Goal: Information Seeking & Learning: Learn about a topic

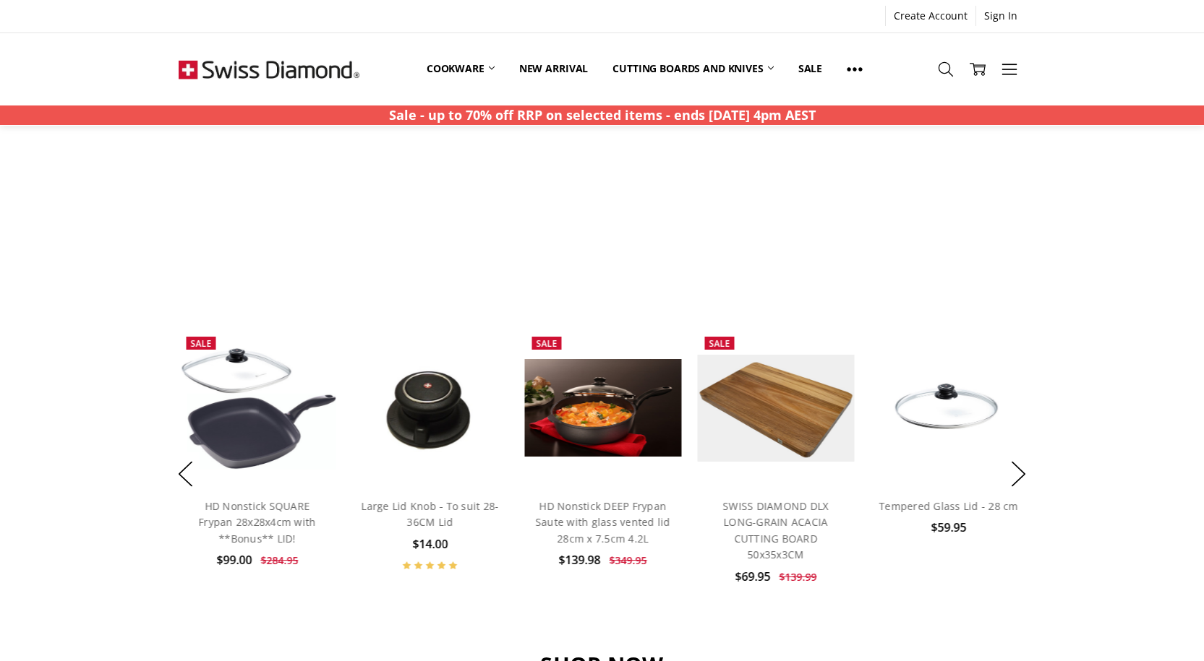
scroll to position [940, 0]
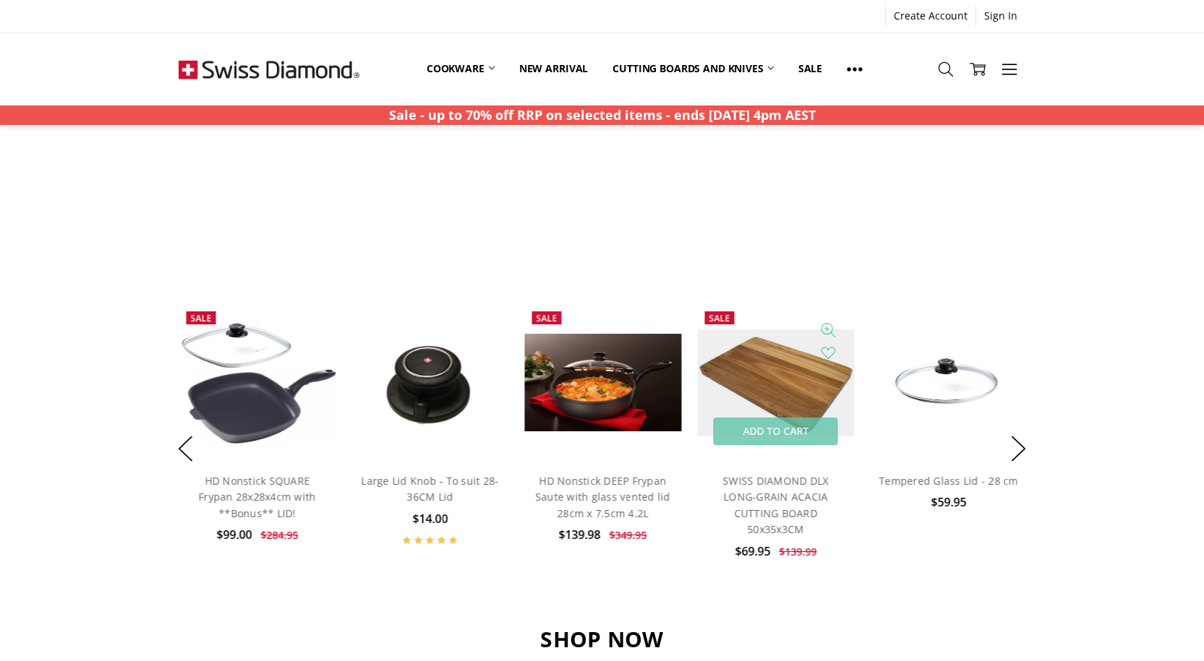
click at [782, 372] on img at bounding box center [775, 383] width 157 height 107
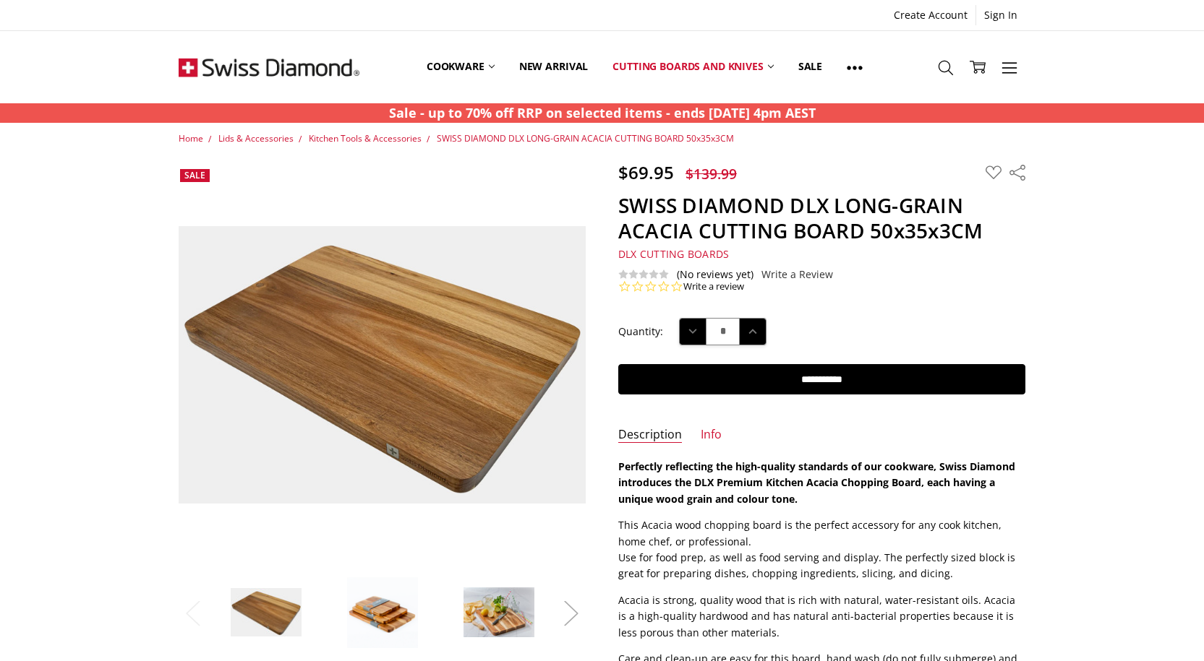
click at [571, 614] on button "Next" at bounding box center [571, 613] width 29 height 44
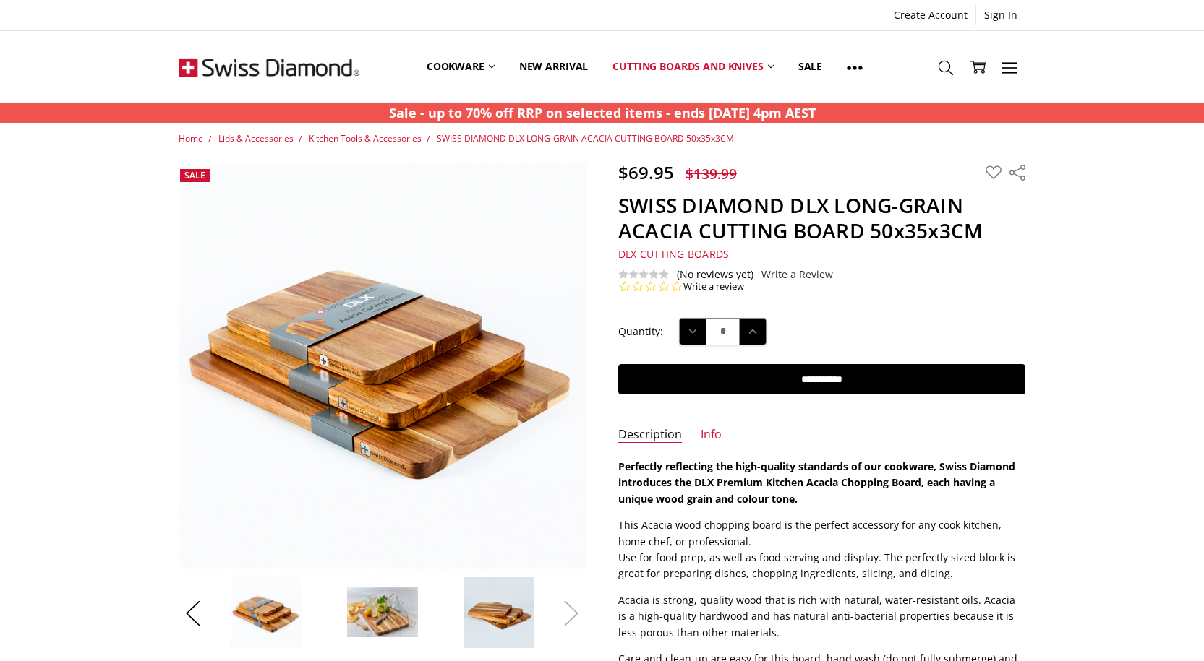
click at [571, 614] on button "Next" at bounding box center [571, 613] width 29 height 44
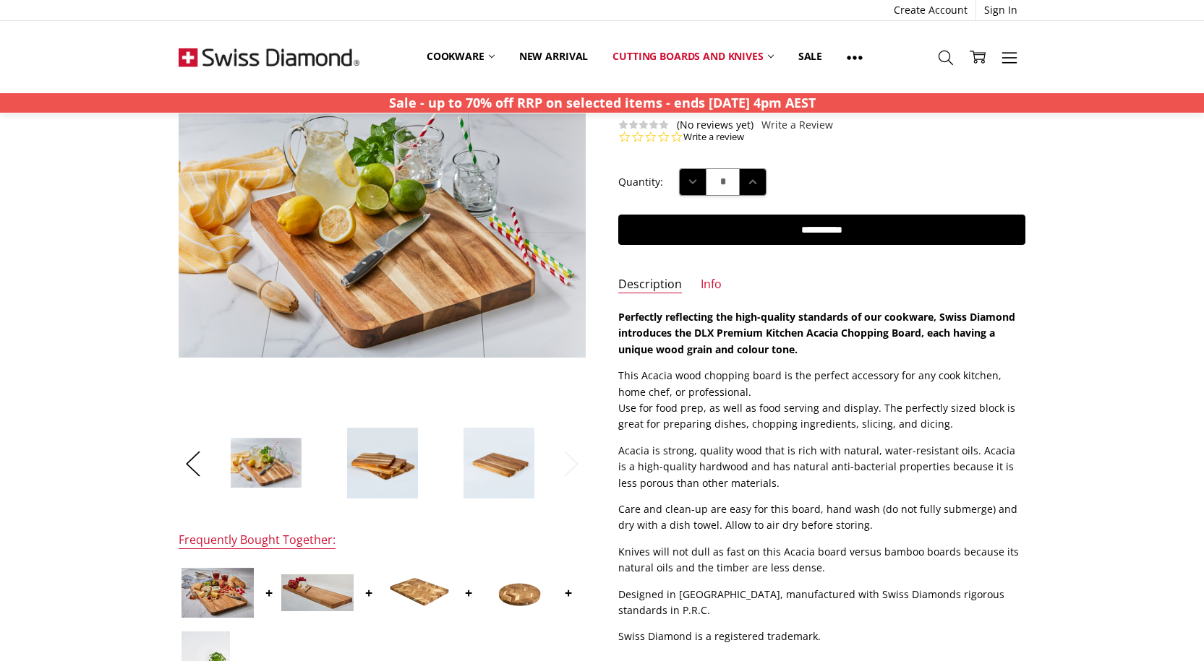
scroll to position [145, 0]
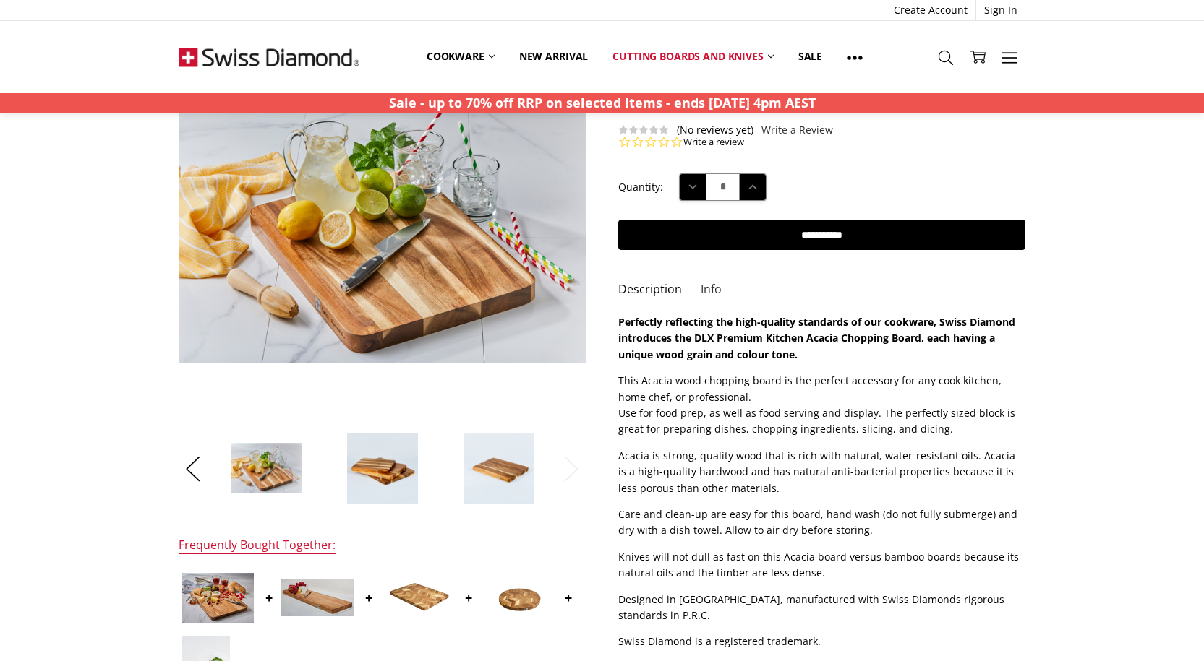
click at [704, 290] on link "Info" at bounding box center [710, 290] width 21 height 17
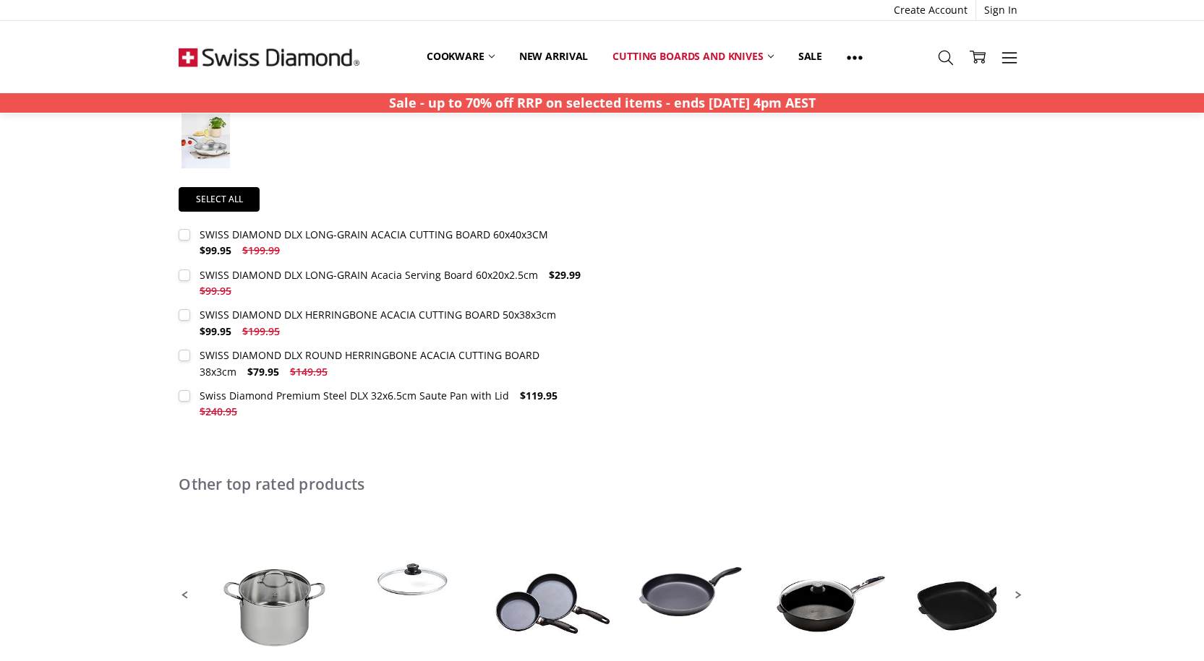
scroll to position [795, 0]
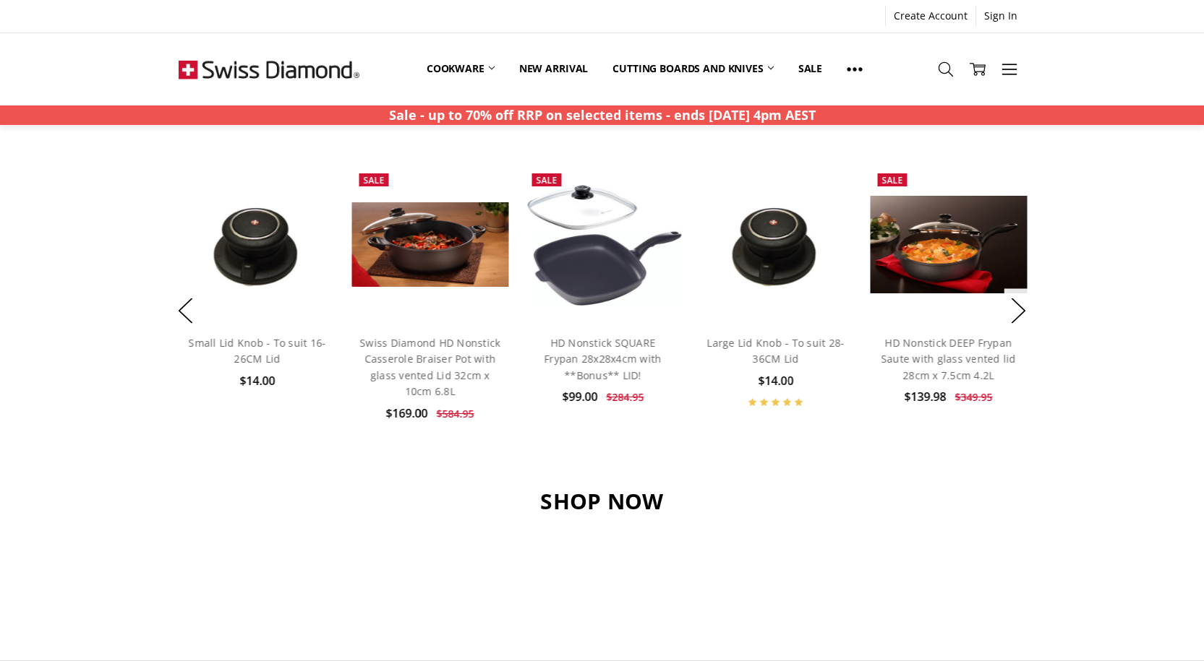
scroll to position [723, 0]
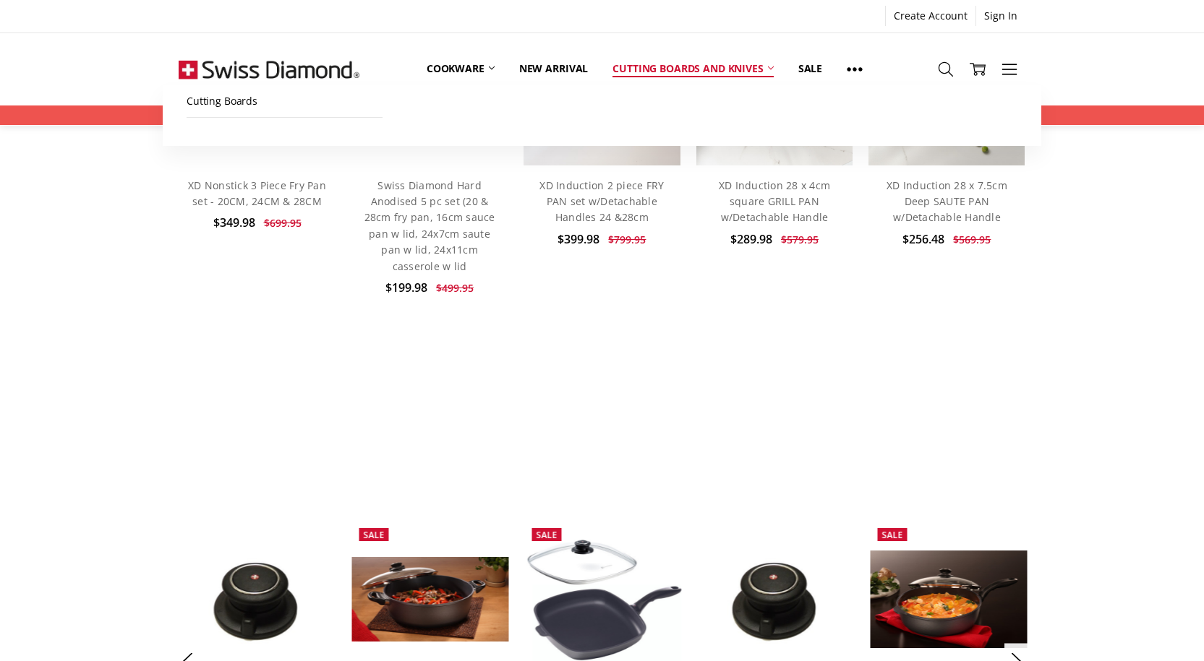
click at [688, 72] on link "Cutting boards and knives" at bounding box center [693, 69] width 186 height 32
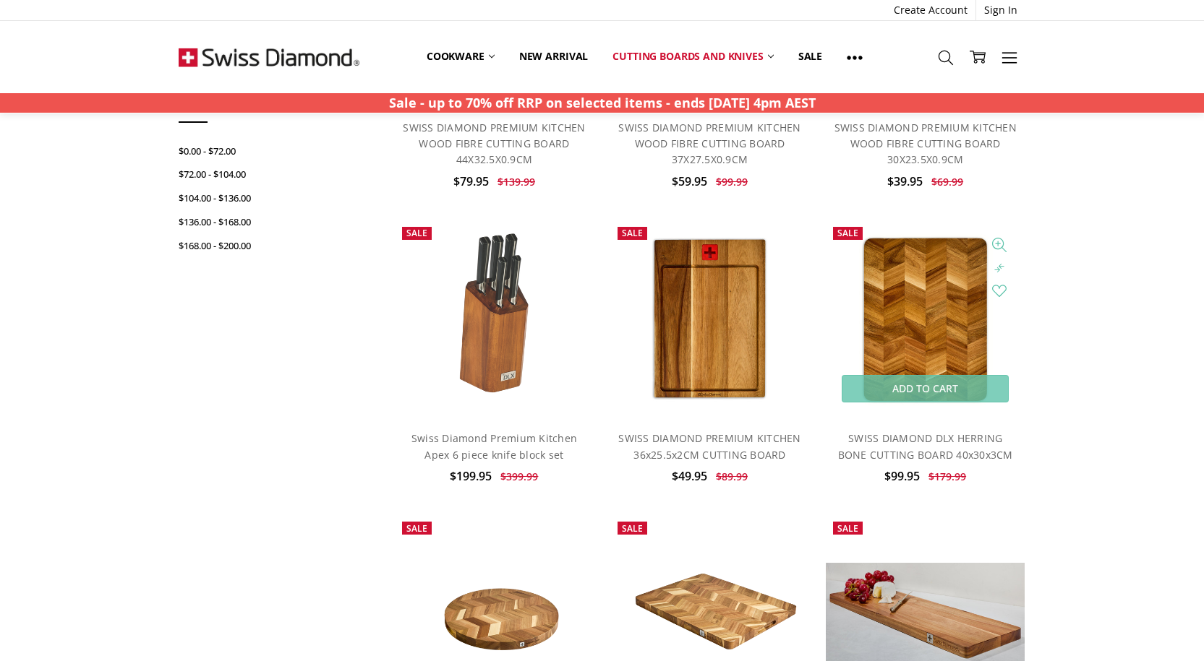
scroll to position [289, 0]
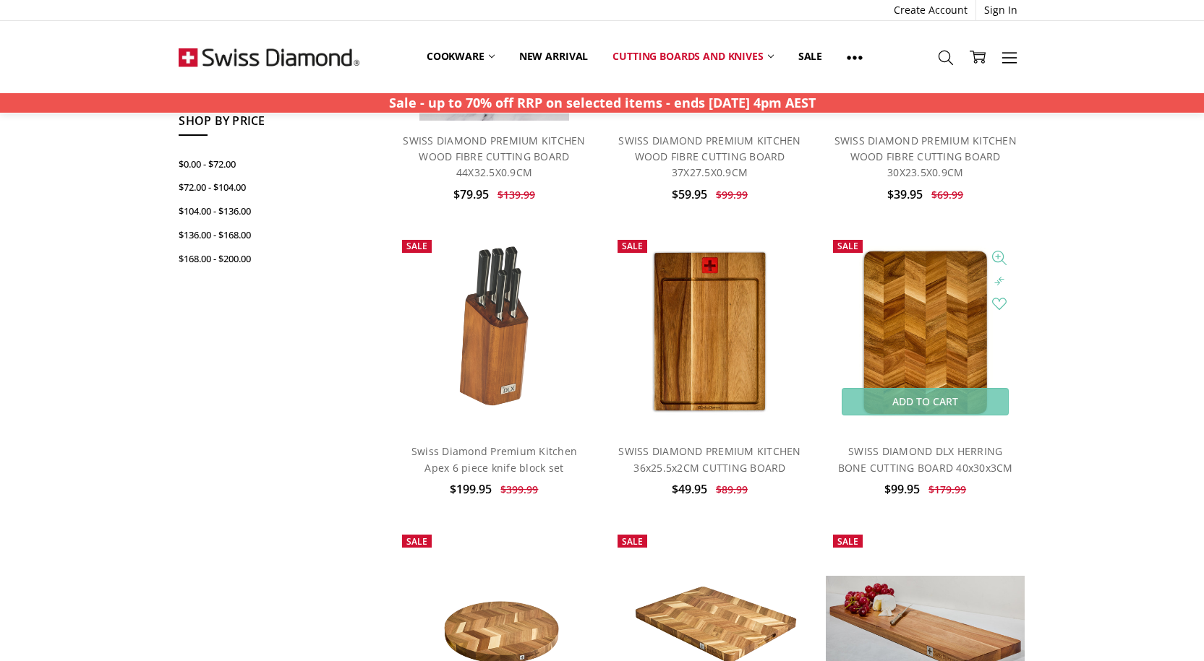
click at [945, 359] on img at bounding box center [925, 333] width 162 height 200
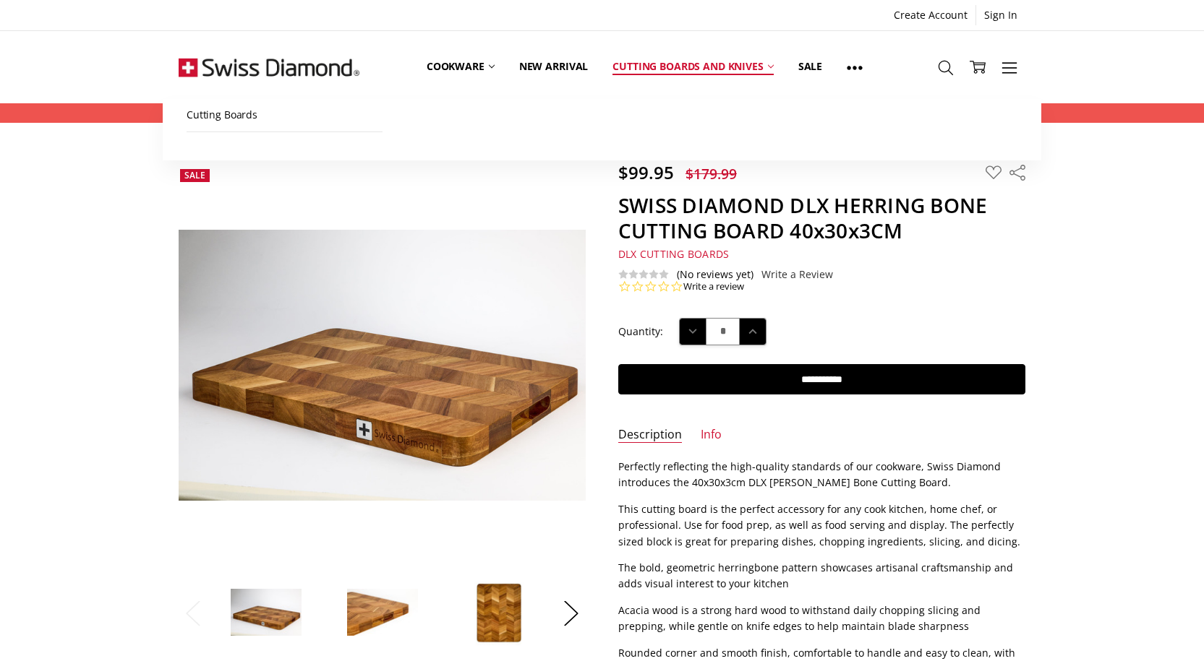
click at [659, 64] on link "Cutting boards and knives" at bounding box center [693, 67] width 186 height 64
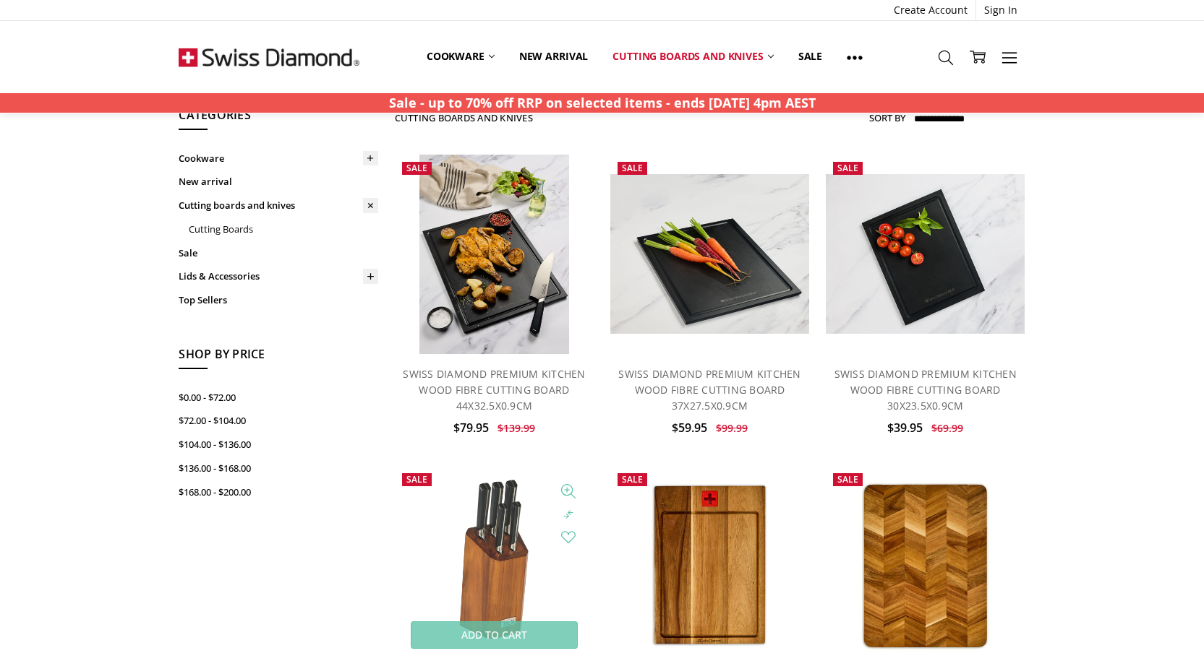
scroll to position [145, 0]
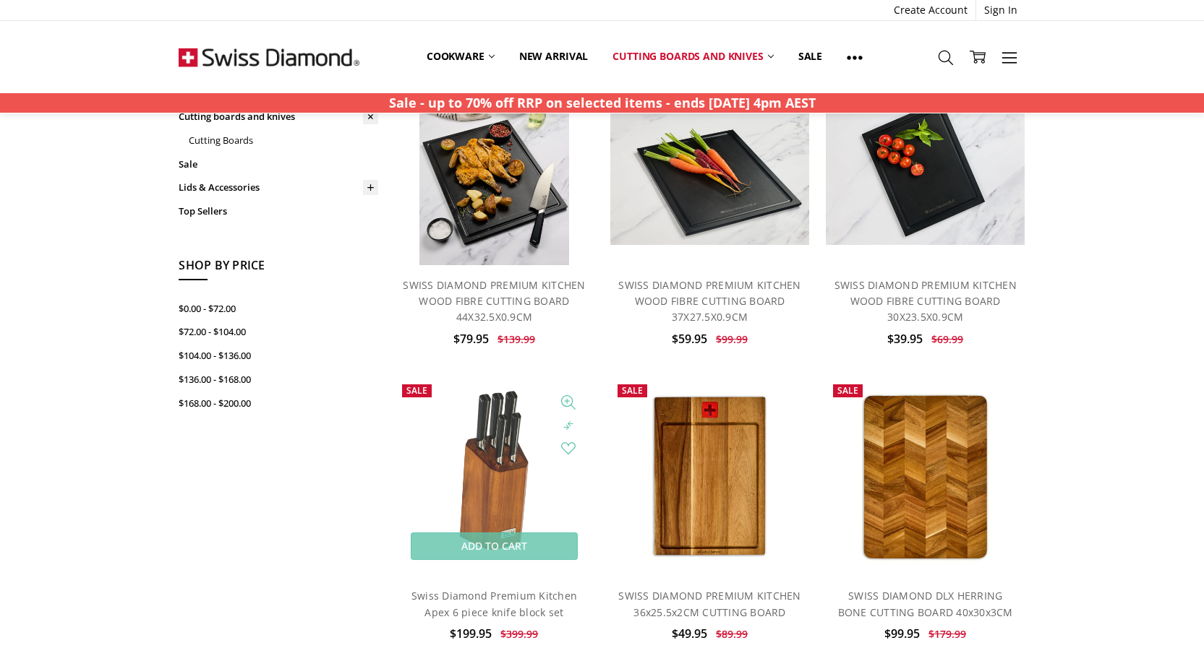
click at [492, 496] on img at bounding box center [494, 477] width 116 height 200
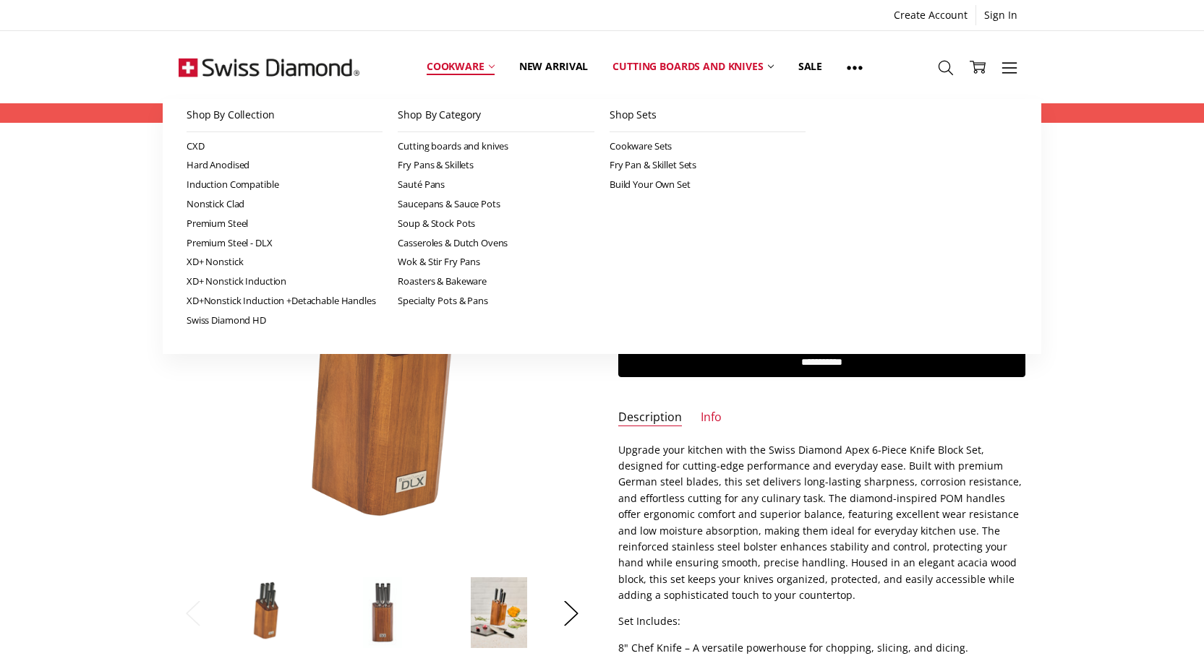
click at [455, 59] on link "Cookware" at bounding box center [460, 67] width 93 height 64
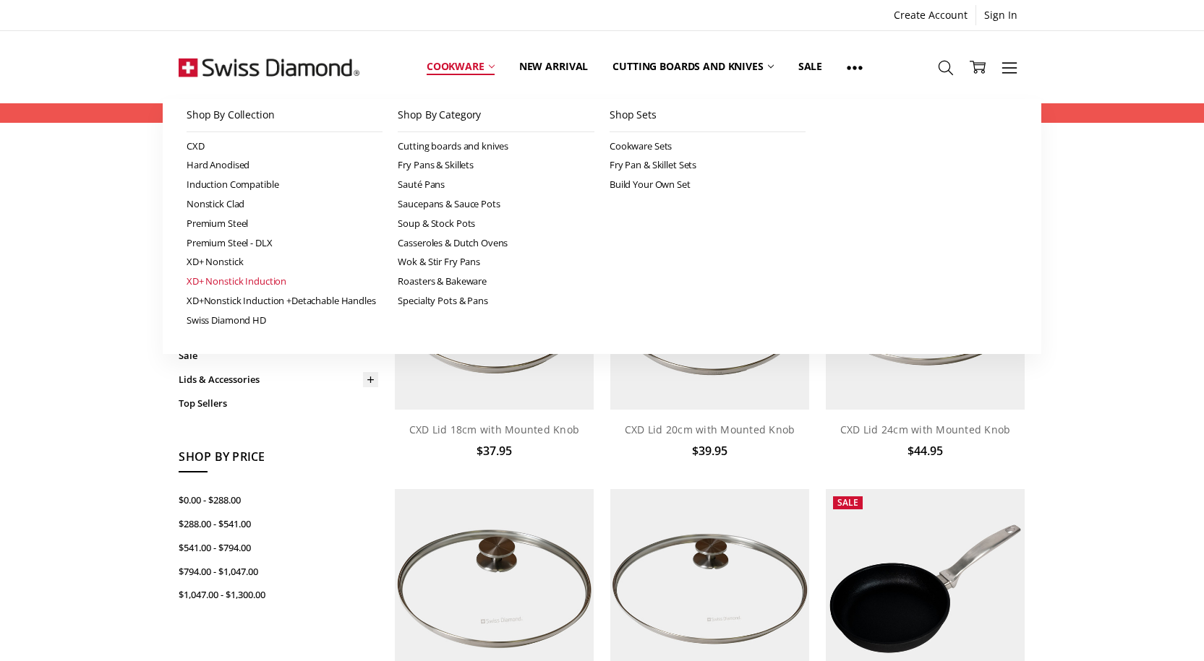
click at [228, 281] on link "XD+ Nonstick Induction" at bounding box center [284, 282] width 197 height 20
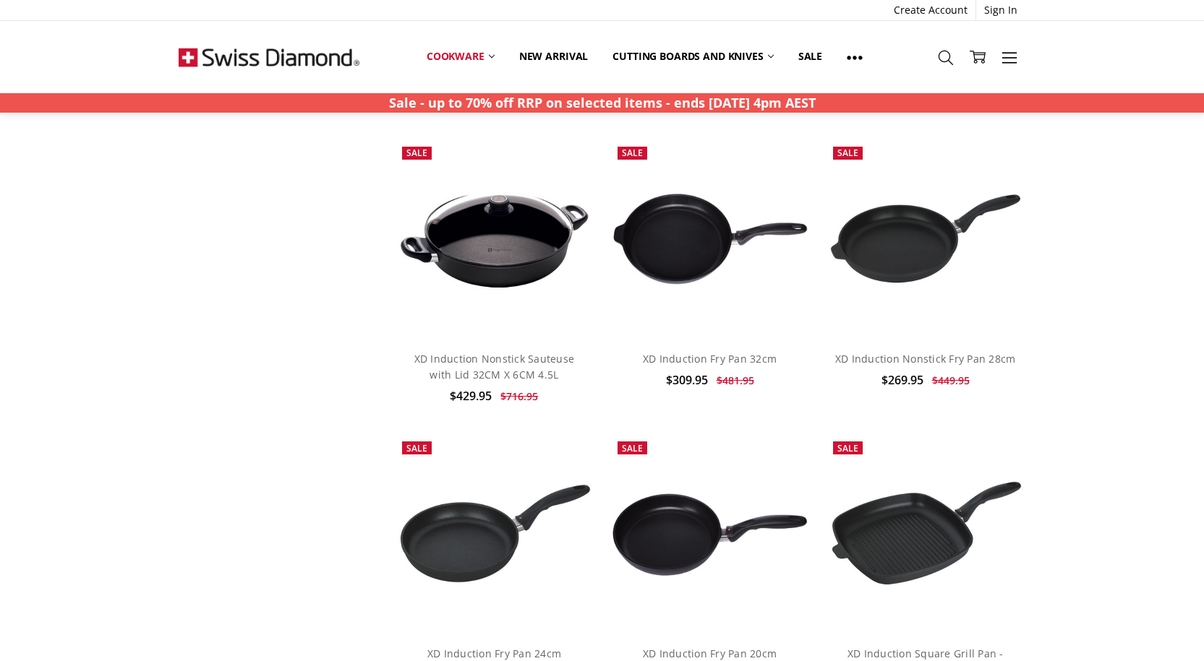
scroll to position [1301, 0]
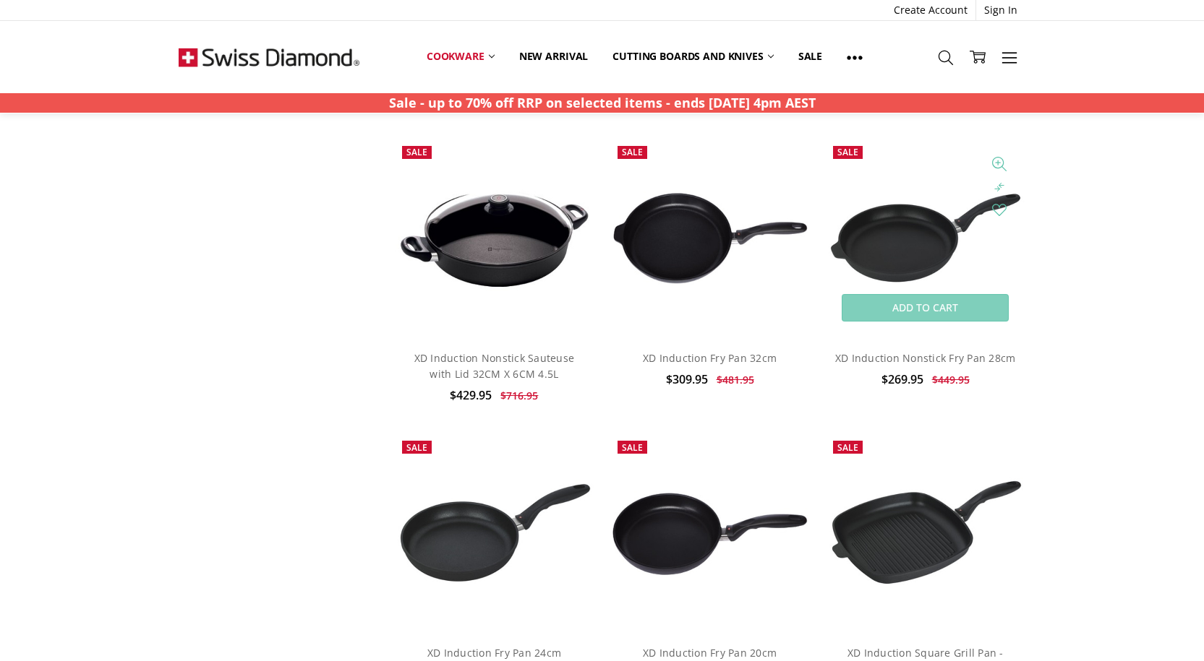
click at [907, 249] on img at bounding box center [925, 238] width 200 height 96
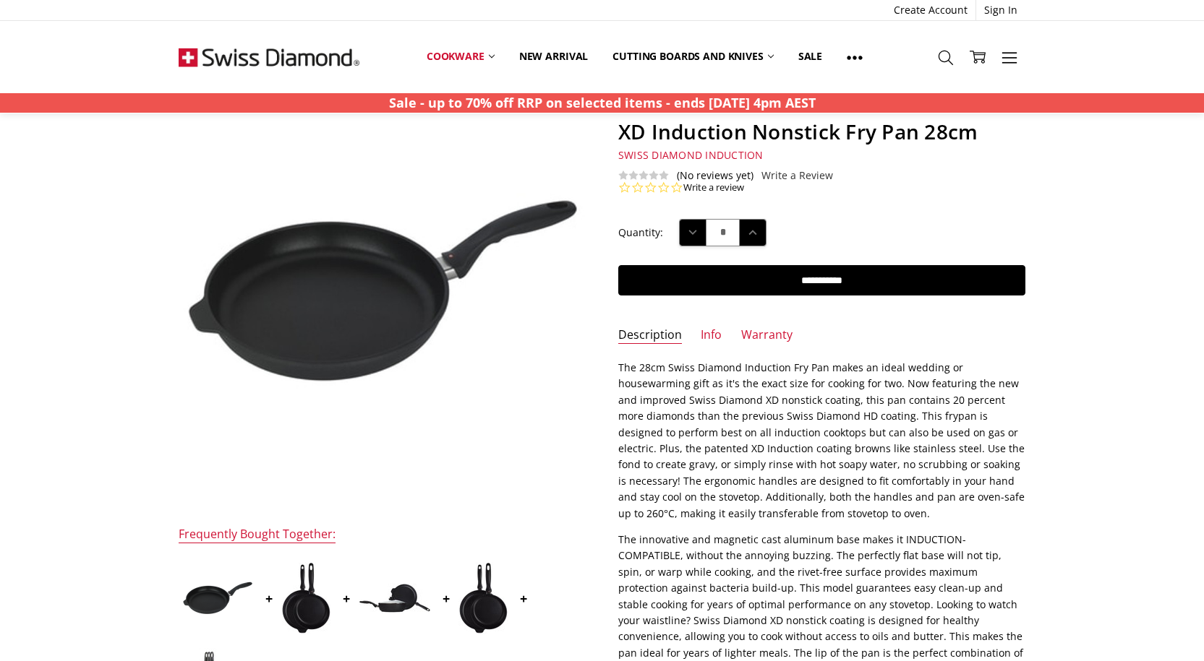
scroll to position [72, 0]
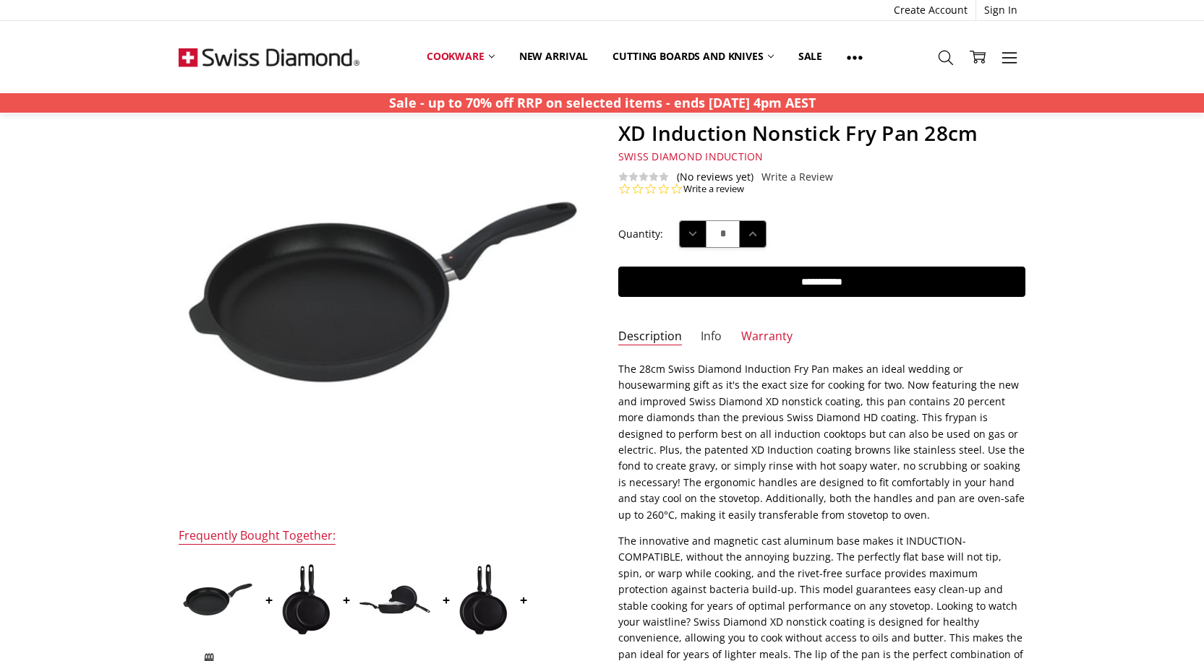
click at [703, 331] on link "Info" at bounding box center [710, 337] width 21 height 17
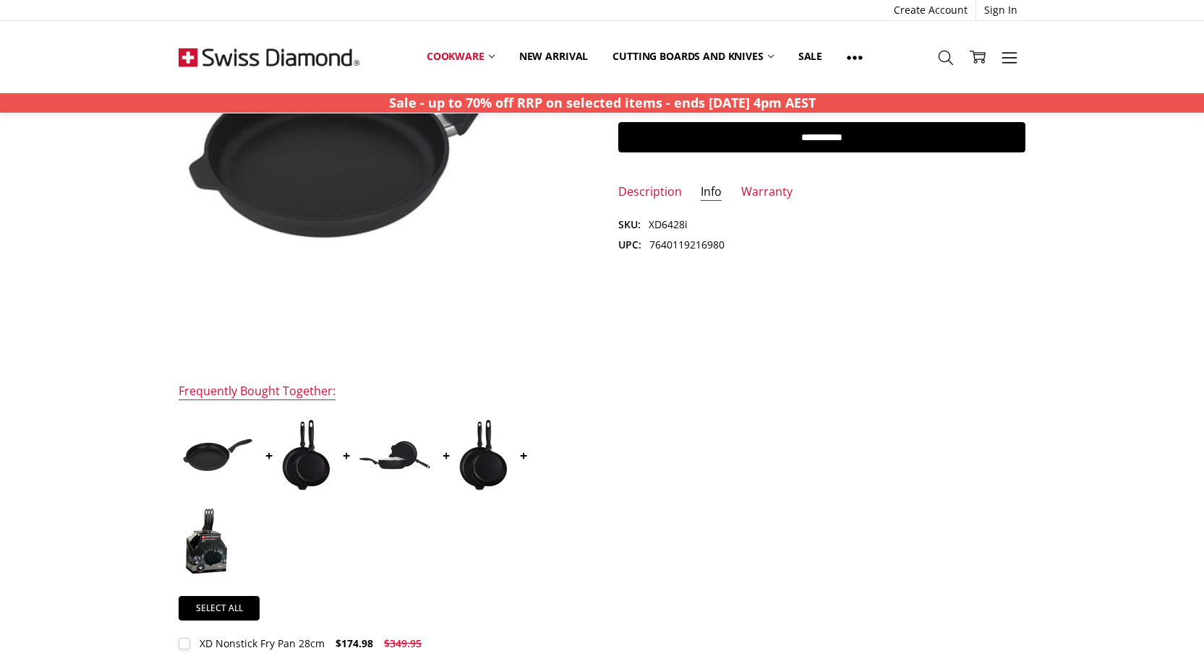
scroll to position [0, 0]
